Goal: Task Accomplishment & Management: Manage account settings

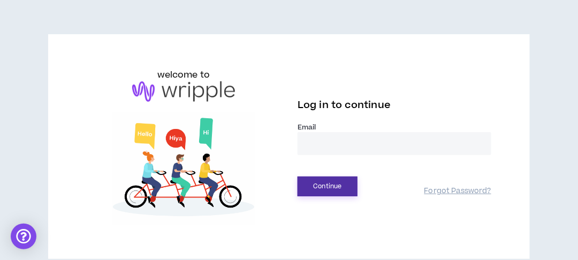
click at [322, 184] on button "Continue" at bounding box center [328, 187] width 60 height 20
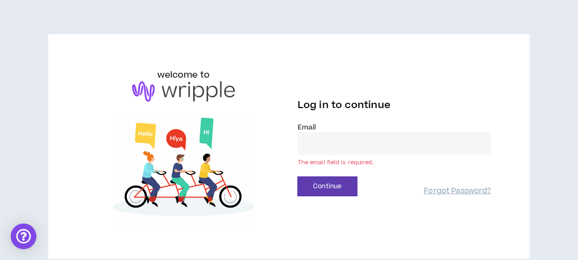
click at [330, 145] on input "email" at bounding box center [395, 143] width 194 height 23
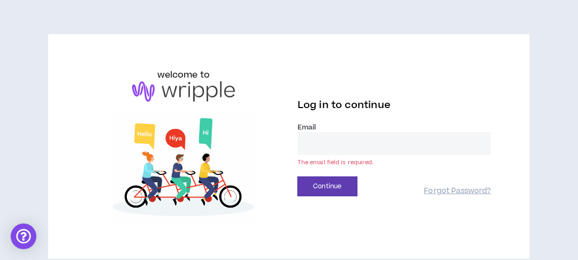
type input "**********"
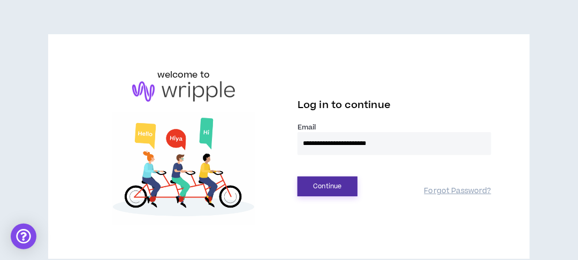
click at [322, 192] on button "Continue" at bounding box center [328, 187] width 60 height 20
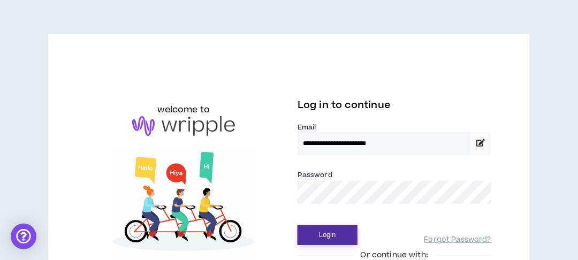
click at [334, 234] on button "Login" at bounding box center [328, 235] width 60 height 20
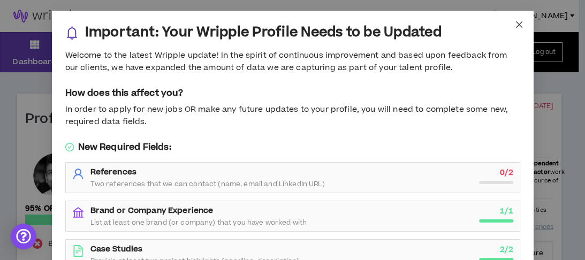
click at [515, 22] on icon "close" at bounding box center [518, 24] width 6 height 6
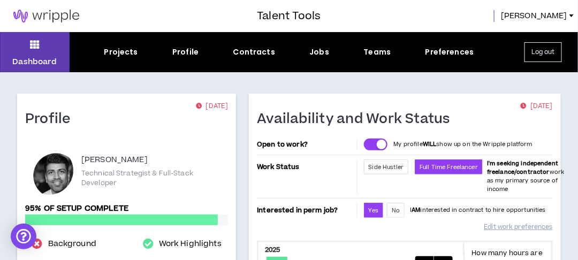
click at [248, 51] on div "Contracts" at bounding box center [254, 52] width 42 height 11
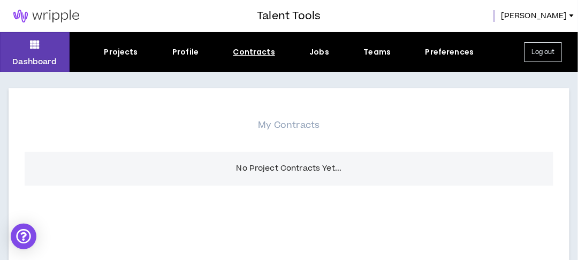
scroll to position [29, 0]
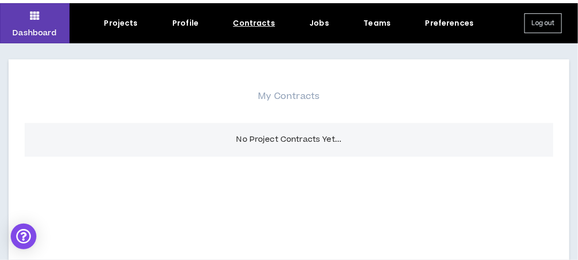
click at [315, 22] on div "Jobs" at bounding box center [320, 23] width 20 height 11
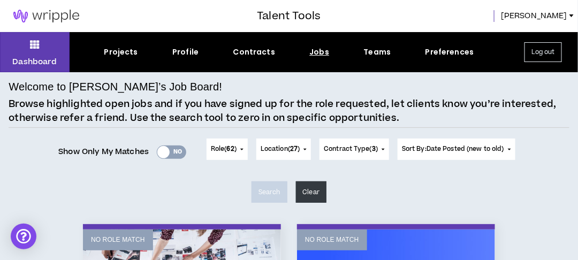
click at [123, 51] on div "Projects" at bounding box center [121, 52] width 34 height 11
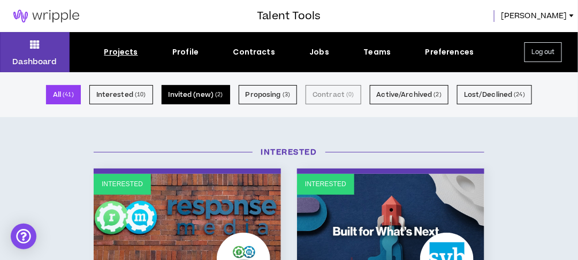
click at [216, 97] on button "Invited (new) ( 2 )" at bounding box center [196, 94] width 68 height 19
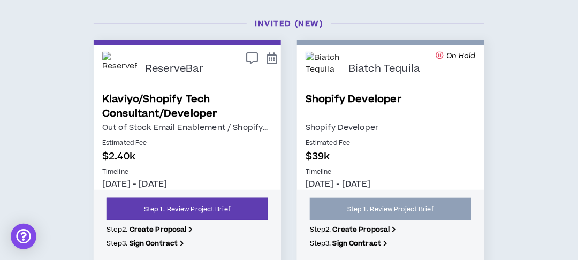
scroll to position [43, 0]
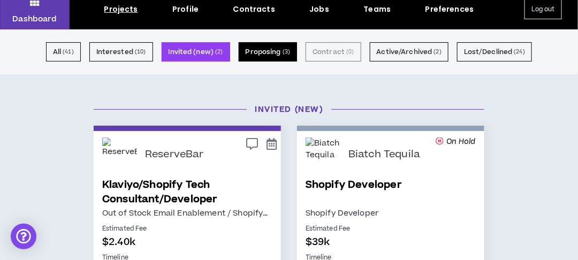
click at [260, 51] on button "Proposing ( 3 )" at bounding box center [268, 51] width 59 height 19
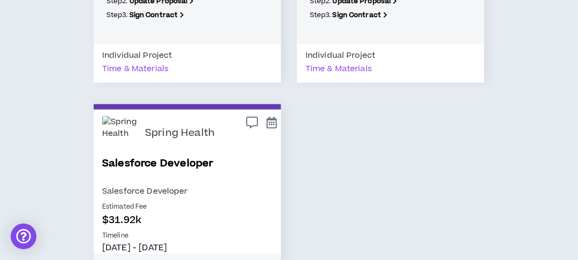
scroll to position [314, 0]
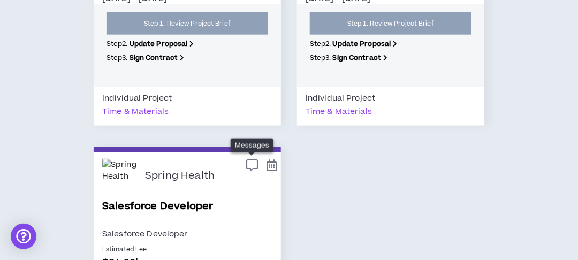
click at [250, 162] on icon at bounding box center [252, 166] width 12 height 10
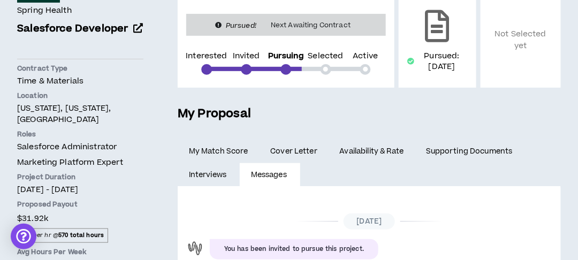
scroll to position [185, 0]
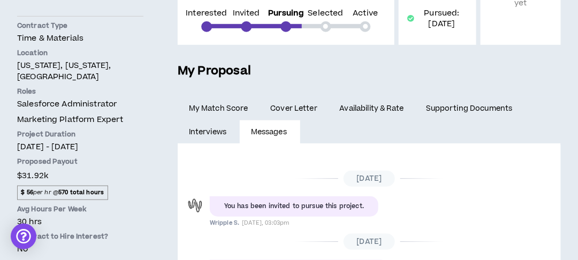
click at [298, 110] on span "Cover Letter" at bounding box center [293, 109] width 47 height 12
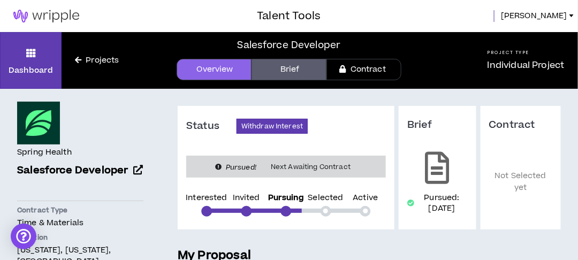
scroll to position [86, 0]
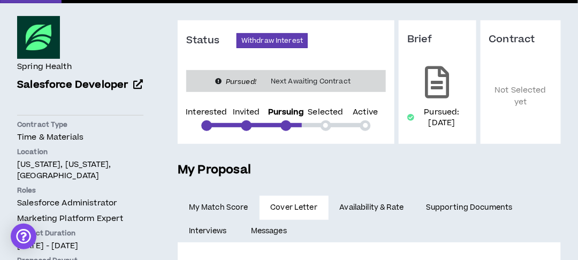
click at [269, 229] on link "Messages" at bounding box center [270, 231] width 60 height 24
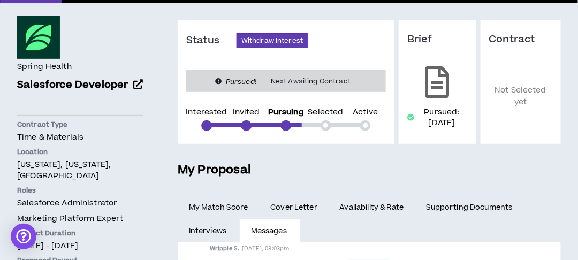
scroll to position [128, 0]
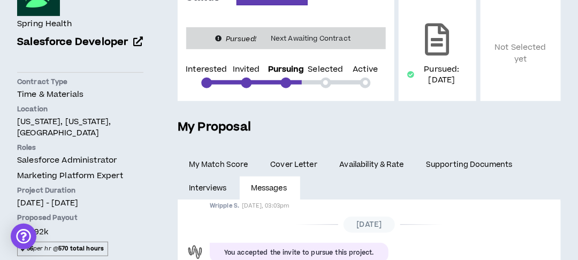
click at [222, 189] on link "Interviews" at bounding box center [209, 189] width 62 height 24
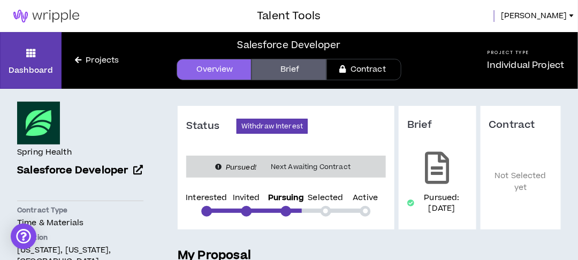
scroll to position [128, 0]
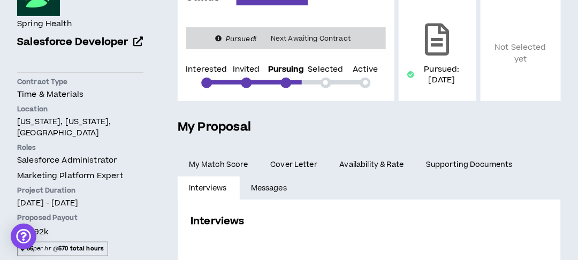
click at [219, 164] on link "My Match Score" at bounding box center [219, 165] width 82 height 24
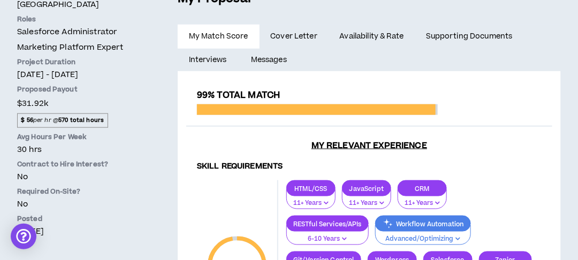
scroll to position [128, 0]
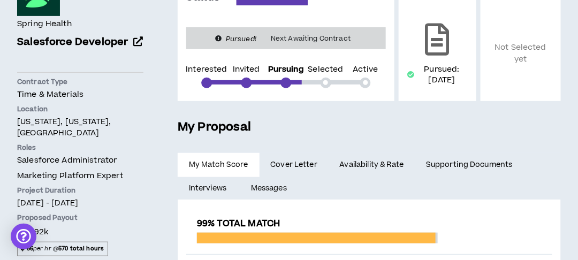
click at [285, 192] on link "Messages" at bounding box center [270, 189] width 60 height 24
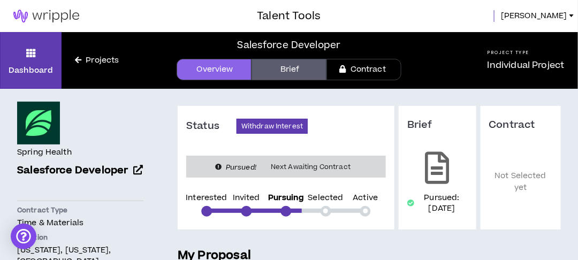
scroll to position [171, 0]
